Goal: Task Accomplishment & Management: Manage account settings

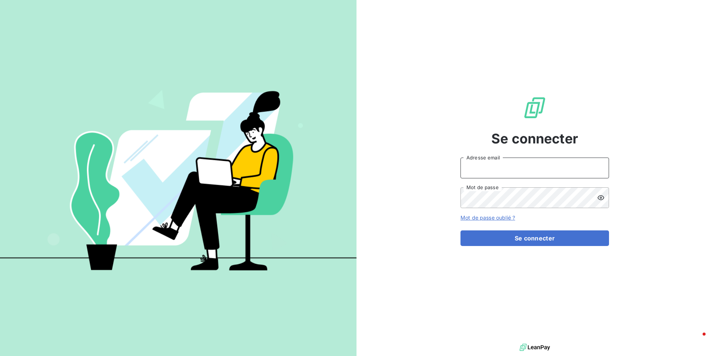
click at [496, 167] on input "Adresse email" at bounding box center [534, 167] width 148 height 21
type input "[PERSON_NAME][EMAIL_ADDRESS][DOMAIN_NAME]"
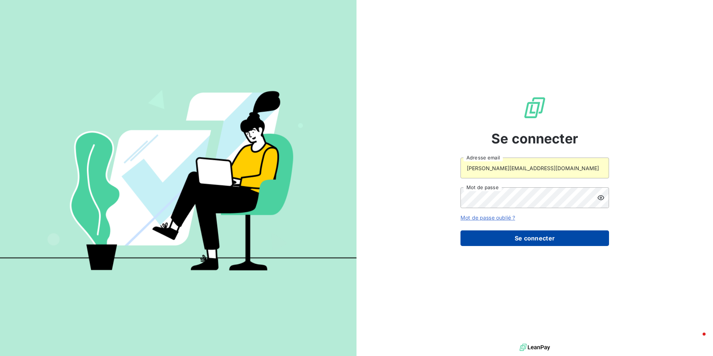
click at [522, 239] on button "Se connecter" at bounding box center [534, 238] width 148 height 16
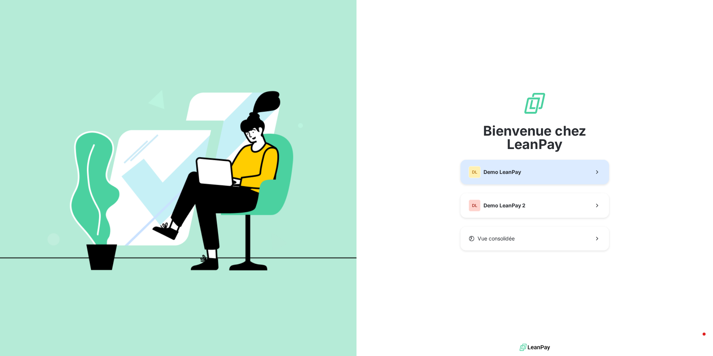
click at [514, 175] on span "Demo LeanPay" at bounding box center [501, 171] width 37 height 7
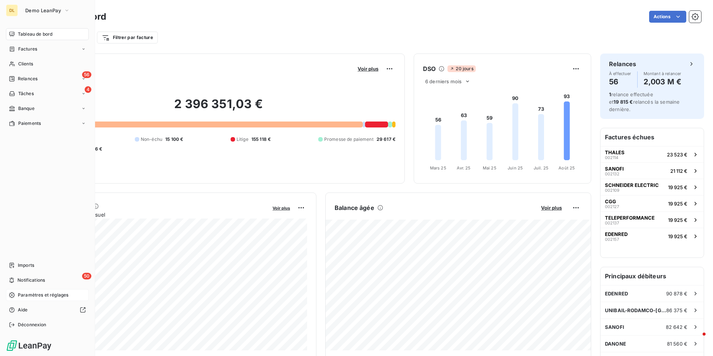
click at [37, 294] on span "Paramètres et réglages" at bounding box center [43, 294] width 50 height 7
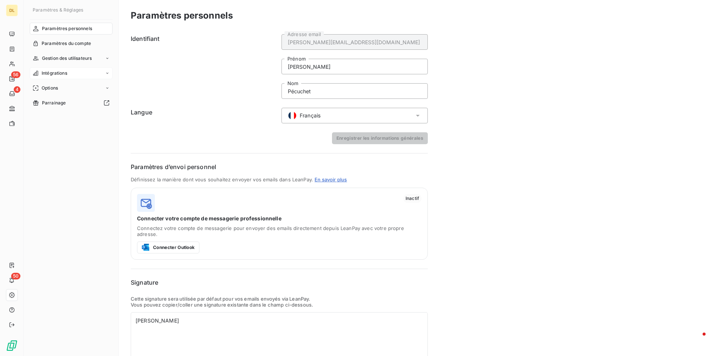
click at [62, 75] on span "Intégrations" at bounding box center [55, 73] width 26 height 7
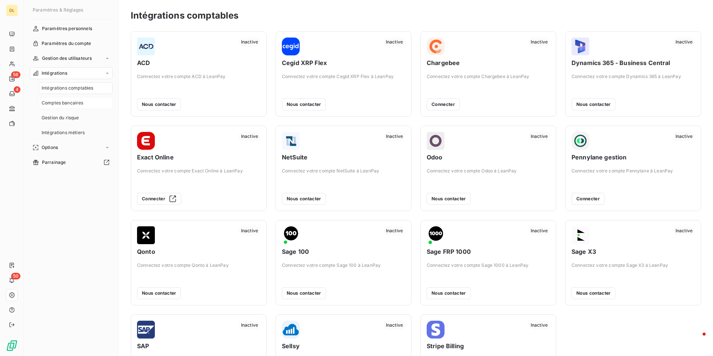
click at [60, 105] on span "Comptes bancaires" at bounding box center [63, 102] width 42 height 7
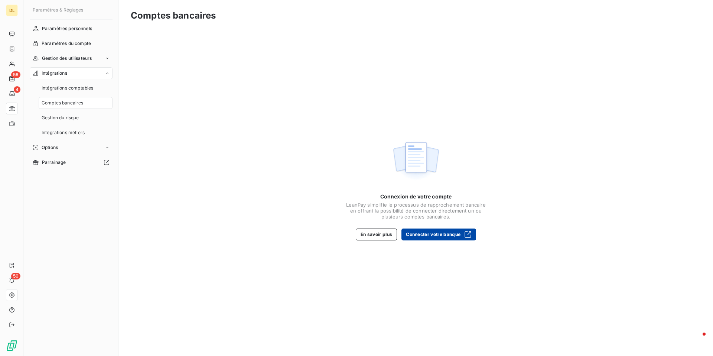
click at [436, 236] on button "Connecter votre banque" at bounding box center [438, 234] width 75 height 12
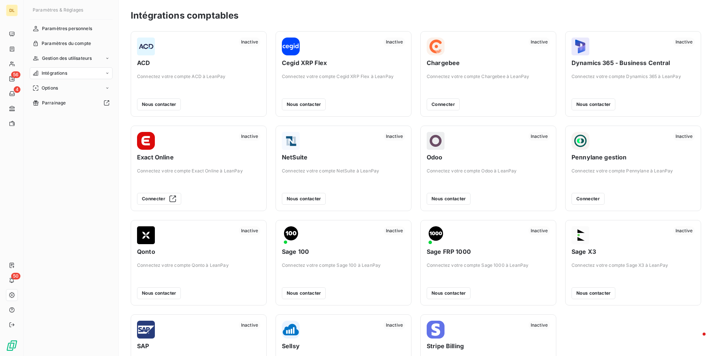
click at [67, 72] on span "Intégrations" at bounding box center [55, 73] width 26 height 7
click at [71, 106] on span "Comptes bancaires" at bounding box center [63, 102] width 42 height 7
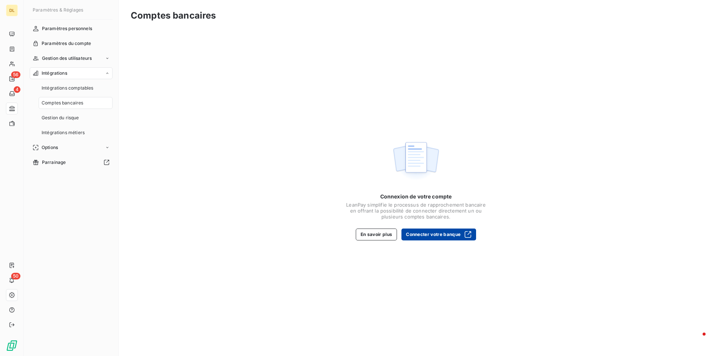
click at [438, 236] on button "Connecter votre banque" at bounding box center [438, 234] width 75 height 12
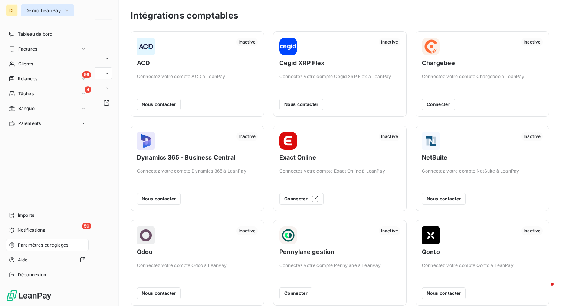
click at [32, 9] on span "Demo LeanPay" at bounding box center [43, 10] width 36 height 6
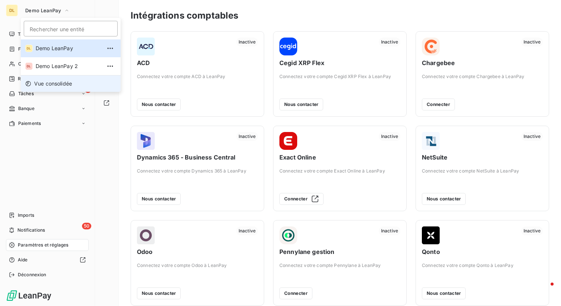
click at [55, 85] on span "Vue consolidée" at bounding box center [53, 83] width 38 height 7
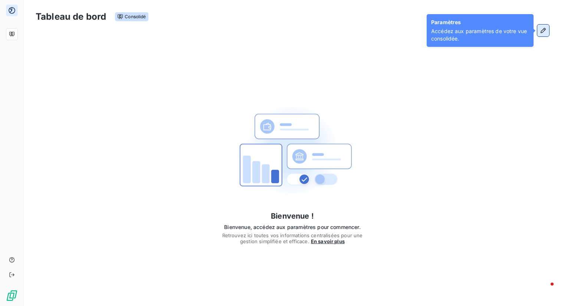
click at [542, 29] on icon "button" at bounding box center [543, 30] width 7 height 7
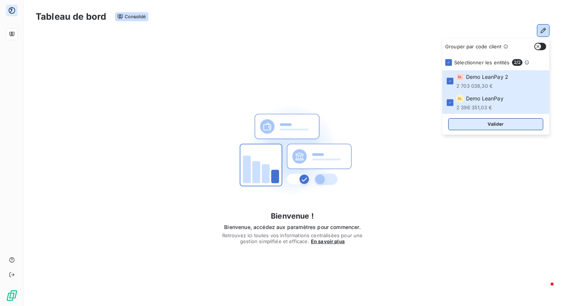
click at [493, 124] on button "Valider" at bounding box center [495, 124] width 95 height 12
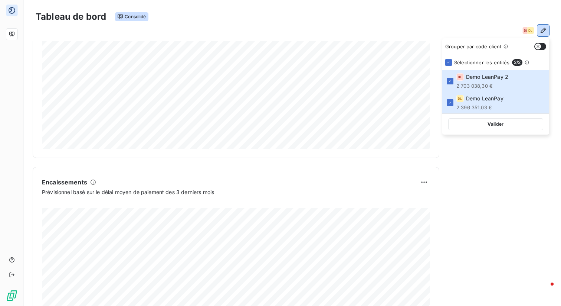
scroll to position [410, 0]
